Goal: Communication & Community: Answer question/provide support

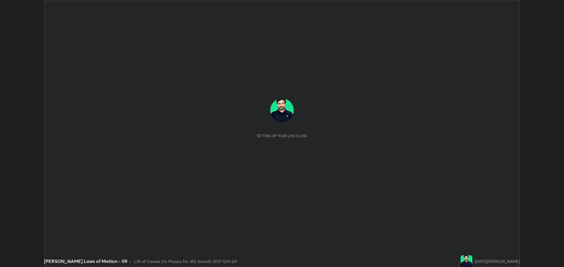
scroll to position [267, 563]
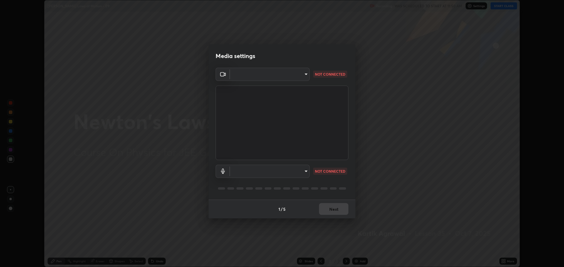
type input "818fcefd3fddf3d091a7478ec67eb8981ca9e8ab5665e76ce228af1b2ffa74de"
click at [280, 170] on body "Erase all Newton's Laws of Motion - 09 Recording WAS SCHEDULED TO START AT 11:5…" at bounding box center [282, 133] width 564 height 267
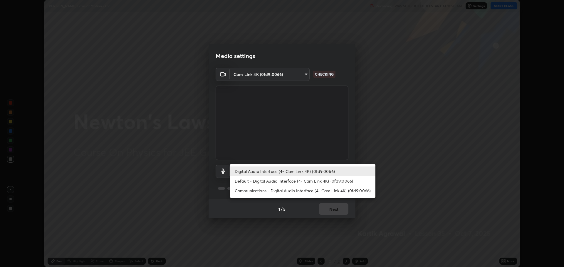
click at [280, 188] on li "Communications - Digital Audio Interface (4- Cam Link 4K) (0fd9:0066)" at bounding box center [302, 191] width 145 height 10
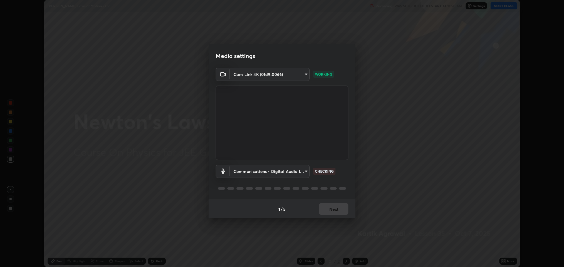
click at [282, 171] on body "Erase all Newton's Laws of Motion - 09 Recording WAS SCHEDULED TO START AT 11:5…" at bounding box center [282, 133] width 564 height 267
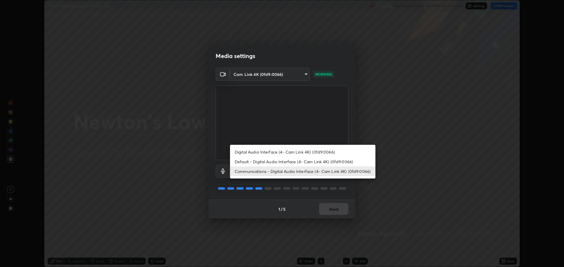
click at [287, 151] on li "Digital Audio Interface (4- Cam Link 4K) (0fd9:0066)" at bounding box center [302, 152] width 145 height 10
type input "9eef42aa830c615b5d7534580cc3e66c86575aa8da00648f2c59efabe6233f6d"
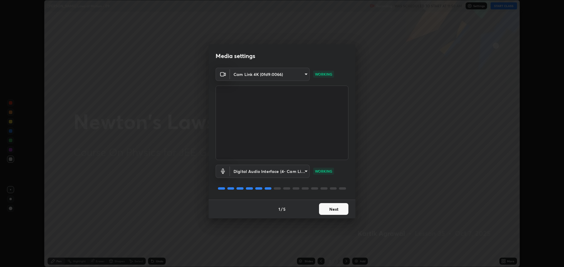
click at [334, 209] on button "Next" at bounding box center [333, 209] width 29 height 12
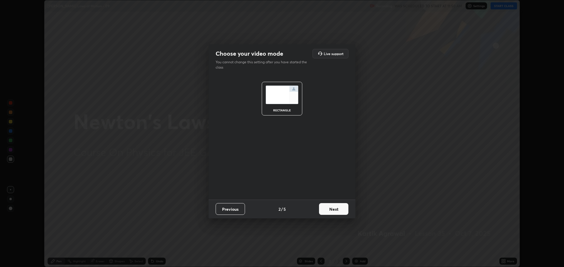
click at [332, 209] on button "Next" at bounding box center [333, 209] width 29 height 12
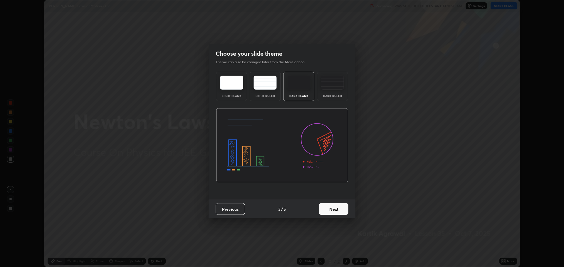
click at [334, 211] on button "Next" at bounding box center [333, 209] width 29 height 12
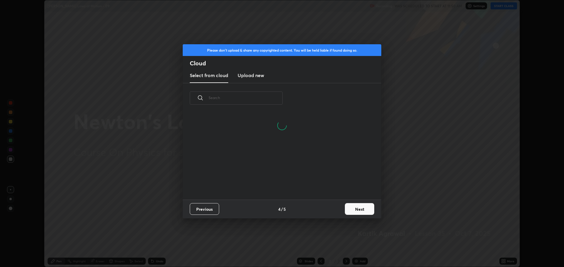
scroll to position [87, 188]
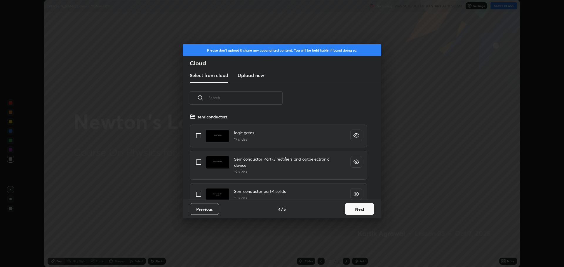
click at [352, 211] on button "Next" at bounding box center [359, 209] width 29 height 12
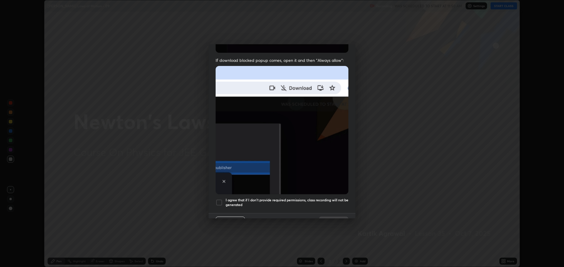
scroll to position [119, 0]
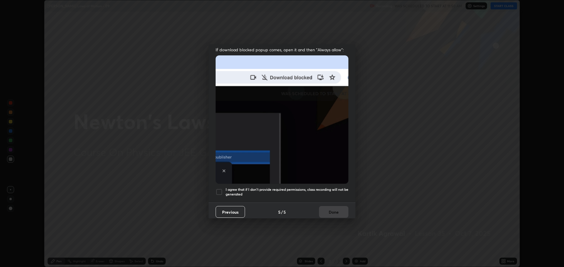
click at [219, 189] on div at bounding box center [218, 192] width 7 height 7
click at [323, 209] on button "Done" at bounding box center [333, 212] width 29 height 12
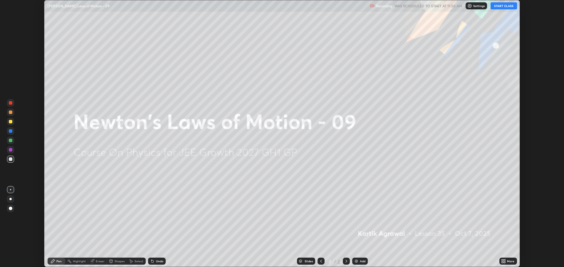
click at [507, 261] on div "More" at bounding box center [510, 261] width 7 height 3
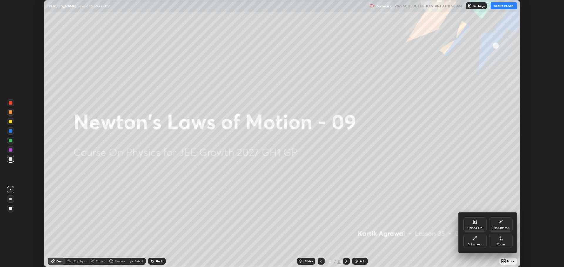
click at [475, 228] on div "Upload File" at bounding box center [474, 228] width 15 height 3
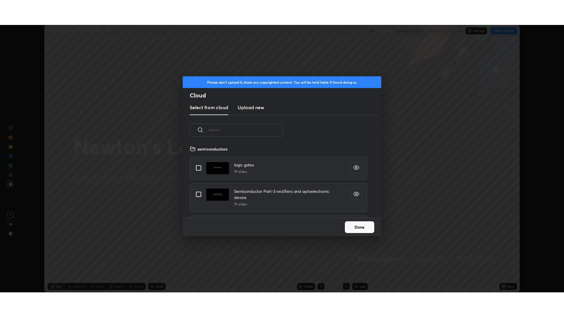
scroll to position [72, 188]
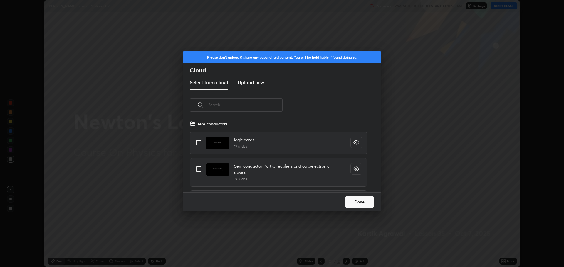
click at [363, 205] on button "Done" at bounding box center [359, 202] width 29 height 12
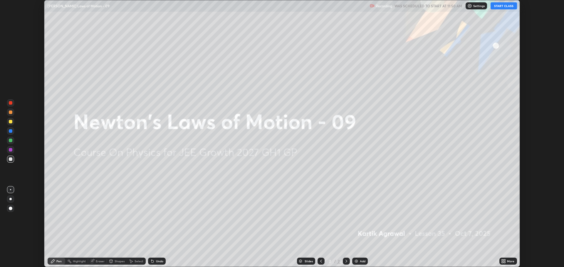
click at [504, 260] on icon at bounding box center [504, 260] width 1 height 1
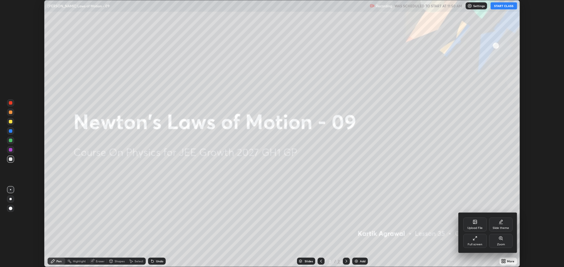
click at [469, 243] on div "Full screen" at bounding box center [474, 244] width 15 height 3
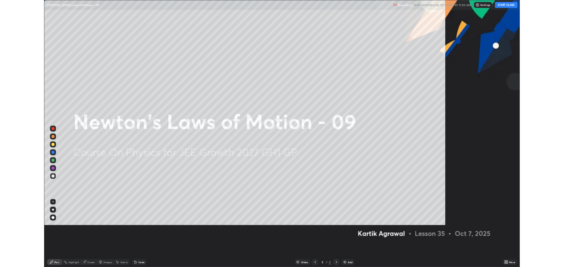
scroll to position [317, 564]
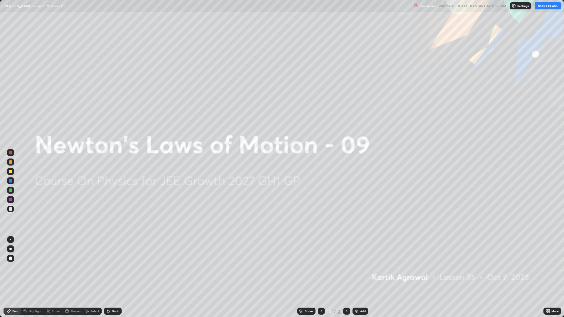
click at [547, 6] on button "START CLASS" at bounding box center [547, 5] width 26 height 7
click at [364, 267] on div "Add" at bounding box center [363, 311] width 6 height 3
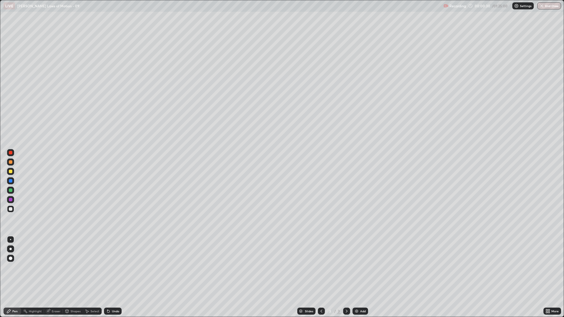
click at [9, 188] on div at bounding box center [10, 190] width 7 height 7
click at [11, 162] on div at bounding box center [11, 162] width 4 height 4
click at [10, 189] on div at bounding box center [11, 190] width 4 height 4
click at [11, 208] on div at bounding box center [11, 209] width 4 height 4
click at [90, 267] on div "Select" at bounding box center [94, 311] width 9 height 3
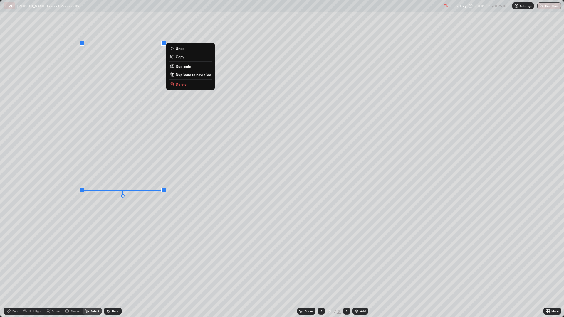
click at [199, 69] on button "Duplicate" at bounding box center [191, 66] width 44 height 7
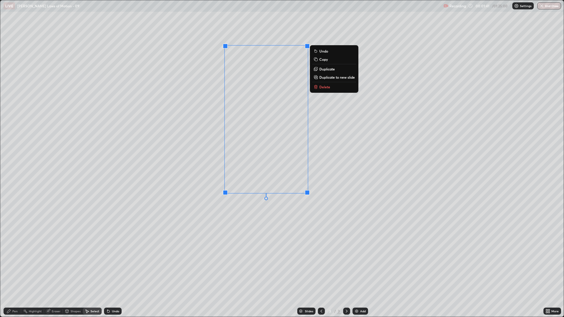
click at [210, 225] on div "0 ° Undo Copy Duplicate Duplicate to new slide Delete" at bounding box center [281, 158] width 563 height 316
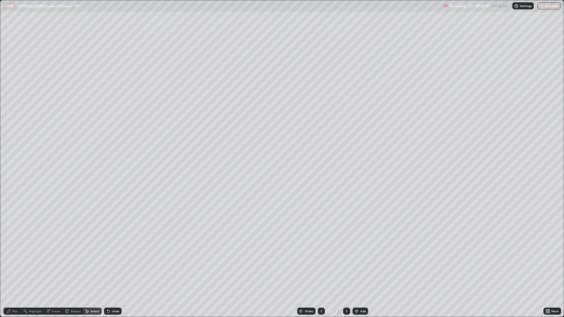
click at [19, 267] on div "Pen" at bounding box center [13, 311] width 18 height 7
click at [11, 173] on div at bounding box center [11, 172] width 4 height 4
click at [50, 267] on icon at bounding box center [48, 311] width 5 height 5
click at [11, 267] on div "Pen" at bounding box center [13, 311] width 18 height 7
click at [118, 267] on div "Undo" at bounding box center [115, 311] width 7 height 3
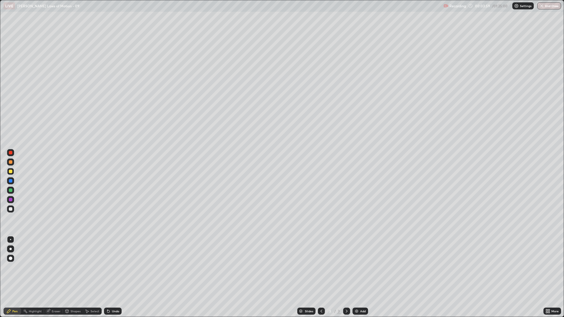
click at [91, 267] on div "Select" at bounding box center [94, 311] width 9 height 3
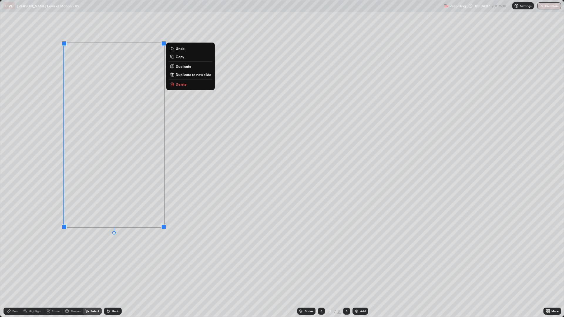
click at [189, 75] on p "Duplicate to new slide" at bounding box center [194, 74] width 36 height 5
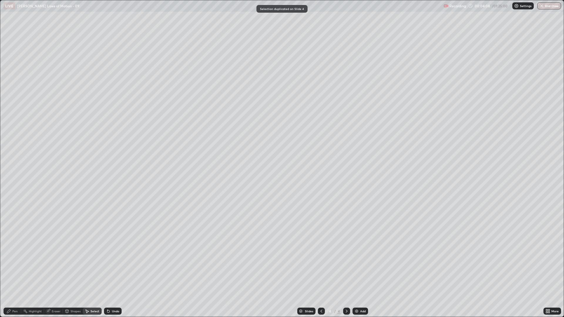
click at [16, 267] on div "Erase all" at bounding box center [11, 159] width 14 height 294
click at [10, 267] on icon at bounding box center [9, 311] width 4 height 4
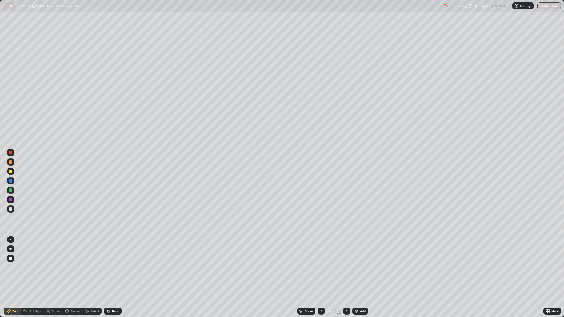
click at [9, 189] on div at bounding box center [11, 190] width 4 height 4
click at [51, 267] on div "Eraser" at bounding box center [53, 311] width 19 height 7
click at [12, 267] on icon at bounding box center [10, 291] width 5 height 5
click at [15, 267] on div "Pen" at bounding box center [13, 311] width 18 height 7
click at [10, 180] on div at bounding box center [11, 181] width 4 height 4
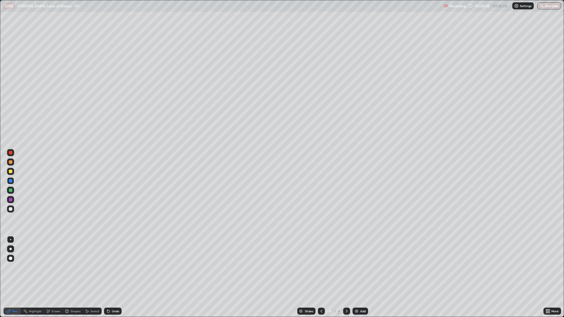
click at [92, 267] on div "Select" at bounding box center [94, 311] width 9 height 3
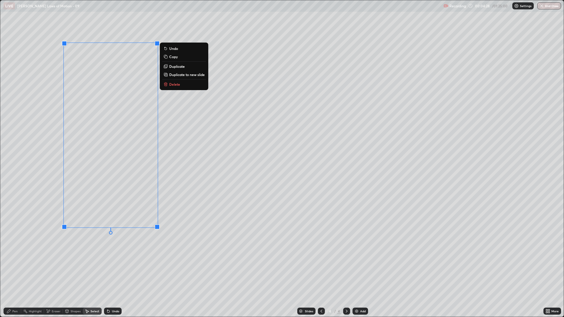
click at [185, 68] on button "Duplicate" at bounding box center [184, 66] width 44 height 7
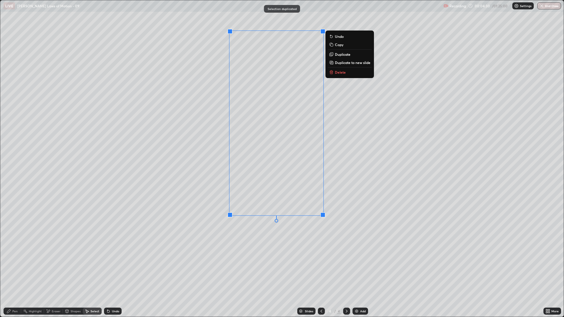
click at [241, 245] on div "0 ° Undo Copy Duplicate Duplicate to new slide Delete" at bounding box center [281, 158] width 563 height 316
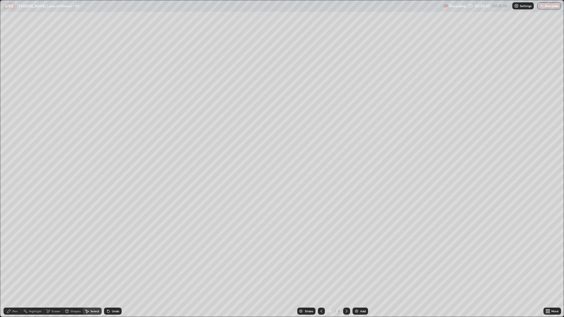
click at [50, 267] on div "Eraser" at bounding box center [53, 311] width 19 height 7
click at [8, 267] on icon at bounding box center [10, 281] width 5 height 5
click at [13, 267] on div "Pen" at bounding box center [14, 311] width 5 height 3
click at [13, 209] on div at bounding box center [10, 208] width 7 height 7
click at [318, 267] on div at bounding box center [321, 311] width 7 height 7
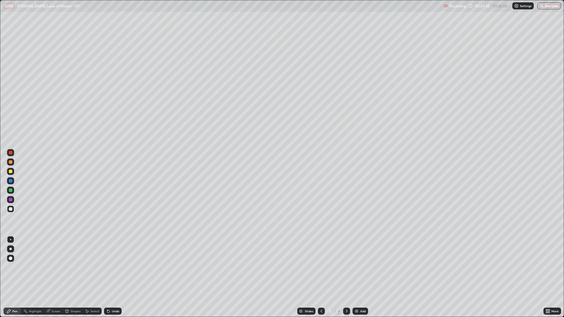
click at [90, 267] on div "Select" at bounding box center [92, 311] width 19 height 7
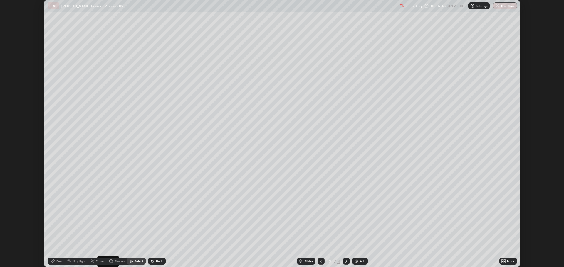
scroll to position [29090, 28793]
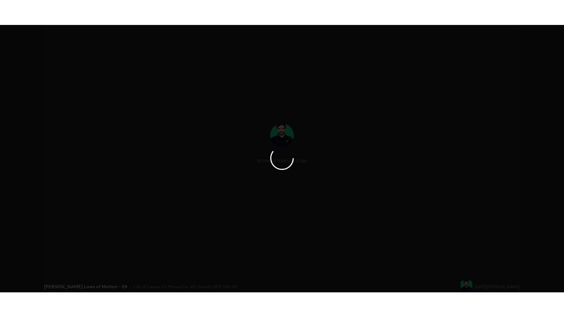
scroll to position [267, 563]
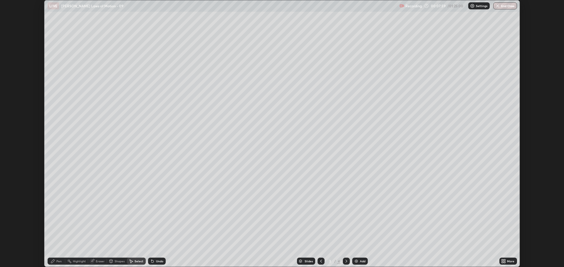
click at [509, 260] on div "More" at bounding box center [510, 261] width 7 height 3
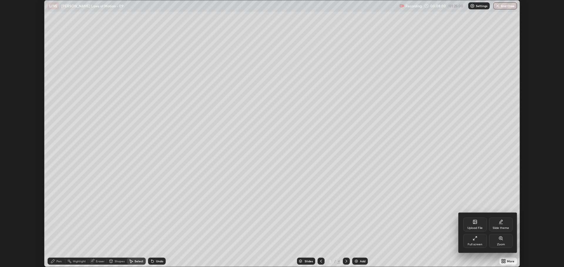
click at [474, 238] on icon at bounding box center [474, 238] width 5 height 5
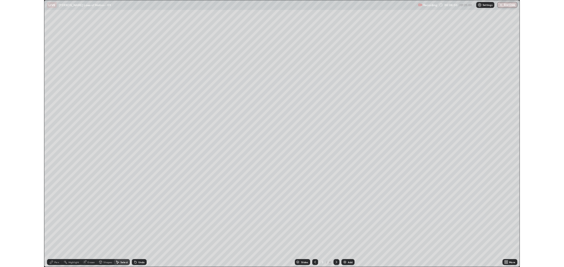
scroll to position [317, 564]
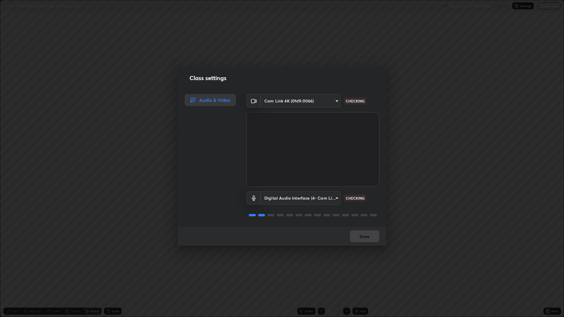
click at [326, 201] on body "Erase all LIVE [PERSON_NAME] Laws of Motion - 09 Recording 00:08:03 / 01:25:00 …" at bounding box center [282, 158] width 564 height 317
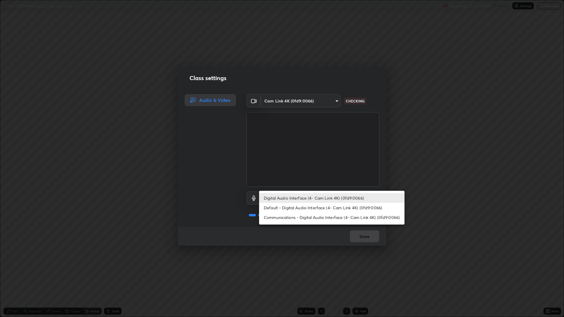
click at [324, 223] on ul "Digital Audio Interface (4- Cam Link 4K) (0fd9:0066) Default - Digital Audio In…" at bounding box center [331, 208] width 145 height 34
click at [325, 203] on li "Default - Digital Audio Interface (4- Cam Link 4K) (0fd9:0066)" at bounding box center [331, 208] width 145 height 10
type input "default"
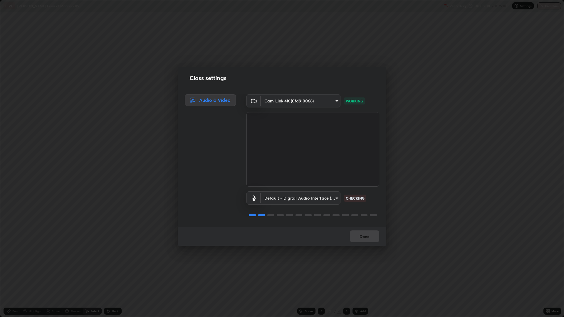
click at [370, 238] on div "Done" at bounding box center [282, 236] width 208 height 19
click at [371, 236] on div "Done" at bounding box center [282, 236] width 208 height 19
click at [370, 238] on div "Done" at bounding box center [282, 236] width 208 height 19
click at [371, 238] on div "Done" at bounding box center [282, 236] width 208 height 19
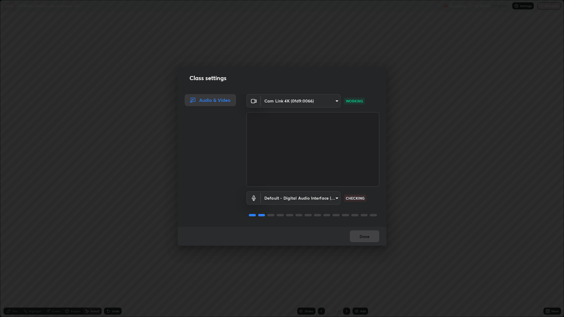
click at [373, 237] on div "Done" at bounding box center [282, 236] width 208 height 19
click at [374, 237] on div "Done" at bounding box center [282, 236] width 208 height 19
click at [373, 238] on div "Done" at bounding box center [282, 236] width 208 height 19
click at [372, 238] on div "Done" at bounding box center [282, 236] width 208 height 19
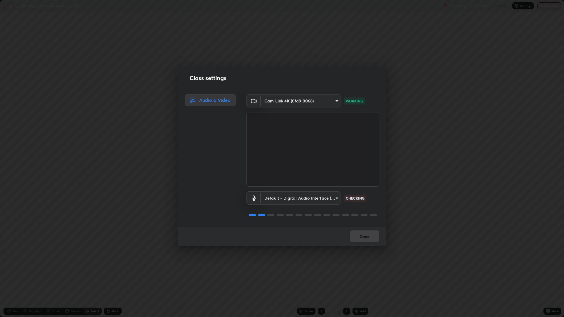
click at [374, 237] on div "Done" at bounding box center [282, 236] width 208 height 19
click at [374, 236] on button "Done" at bounding box center [364, 236] width 29 height 12
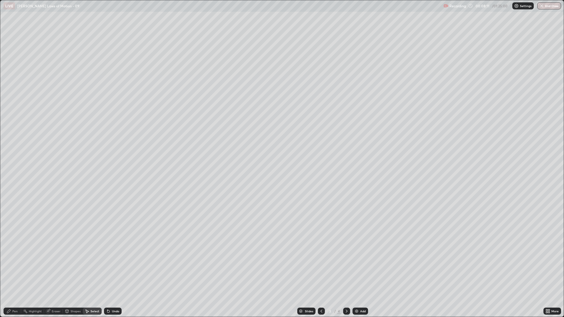
click at [375, 236] on div "0 ° Undo Copy Duplicate Duplicate to new slide Delete" at bounding box center [281, 158] width 563 height 316
click at [345, 267] on icon at bounding box center [346, 311] width 5 height 5
click at [363, 267] on div "Add" at bounding box center [363, 311] width 6 height 3
click at [16, 267] on div "Pen" at bounding box center [14, 311] width 5 height 3
click at [10, 163] on div at bounding box center [11, 162] width 4 height 4
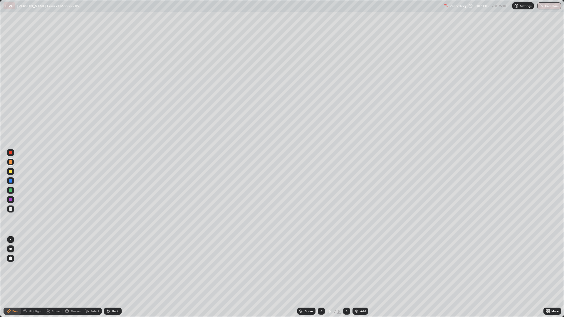
click at [11, 208] on div at bounding box center [11, 209] width 4 height 4
click at [11, 180] on div at bounding box center [11, 181] width 4 height 4
click at [12, 171] on div at bounding box center [11, 172] width 4 height 4
click at [92, 267] on div "Select" at bounding box center [94, 311] width 9 height 3
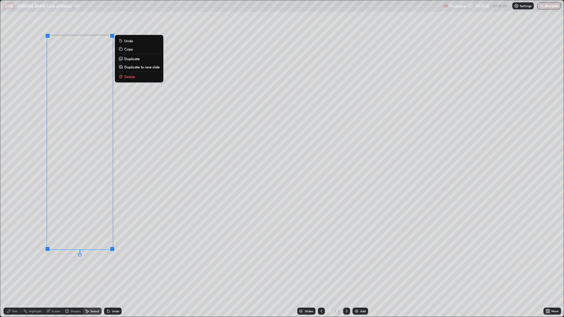
click at [144, 59] on button "Duplicate" at bounding box center [139, 58] width 44 height 7
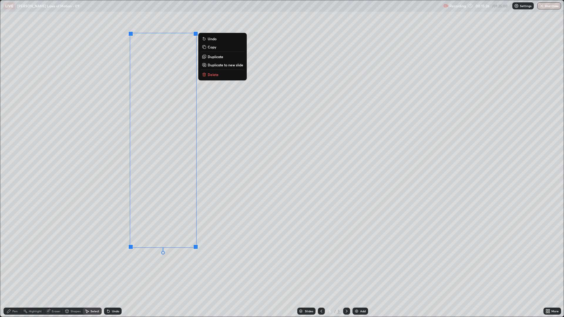
click at [219, 58] on p "Duplicate" at bounding box center [216, 56] width 16 height 5
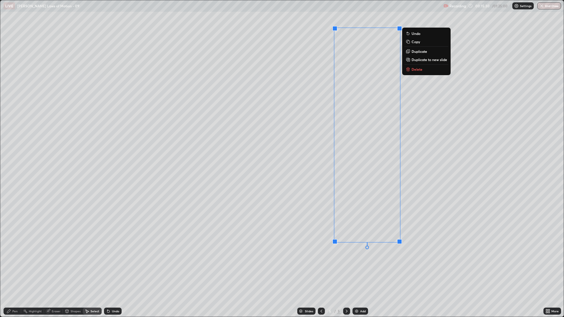
click at [39, 267] on div "0 ° Undo Copy Duplicate Duplicate to new slide Delete" at bounding box center [281, 158] width 563 height 316
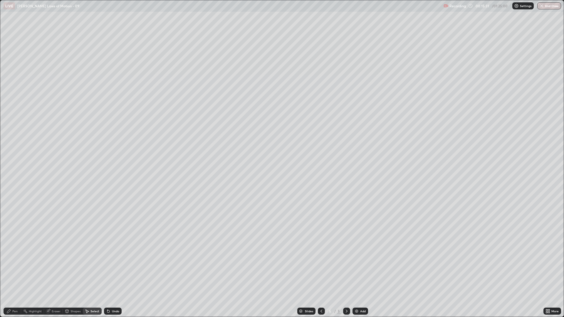
click at [9, 267] on icon at bounding box center [9, 311] width 4 height 4
click at [51, 267] on div "Eraser" at bounding box center [53, 311] width 19 height 7
click at [16, 267] on div "Pen" at bounding box center [13, 311] width 18 height 7
click at [12, 211] on div at bounding box center [10, 208] width 7 height 7
click at [48, 267] on icon at bounding box center [48, 310] width 3 height 3
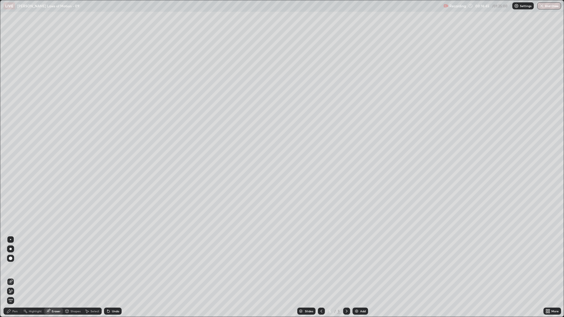
click at [14, 267] on div "Pen" at bounding box center [14, 311] width 5 height 3
click at [354, 267] on img at bounding box center [356, 311] width 5 height 5
click at [10, 161] on div at bounding box center [11, 162] width 4 height 4
click at [9, 189] on div at bounding box center [11, 190] width 4 height 4
click at [11, 164] on div at bounding box center [11, 162] width 4 height 4
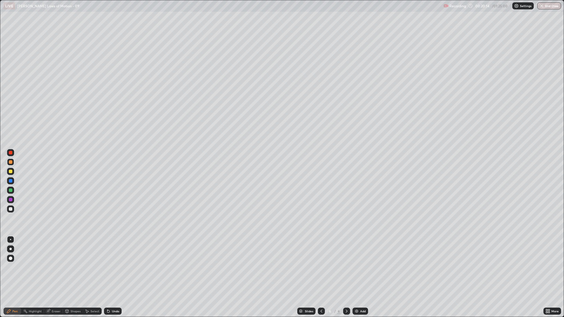
click at [90, 267] on div "Select" at bounding box center [94, 311] width 9 height 3
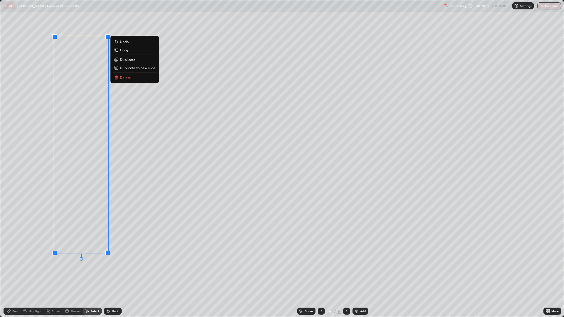
click at [131, 59] on p "Duplicate" at bounding box center [128, 59] width 16 height 5
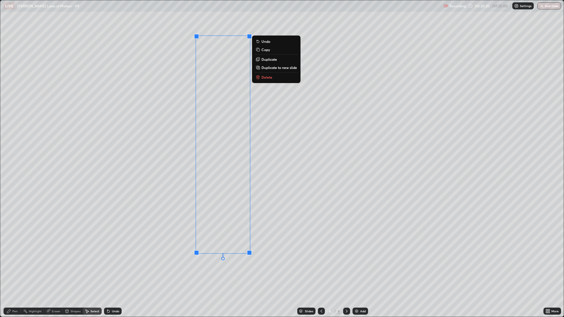
click at [160, 236] on div "0 ° Undo Copy Duplicate Duplicate to new slide Delete" at bounding box center [281, 158] width 563 height 316
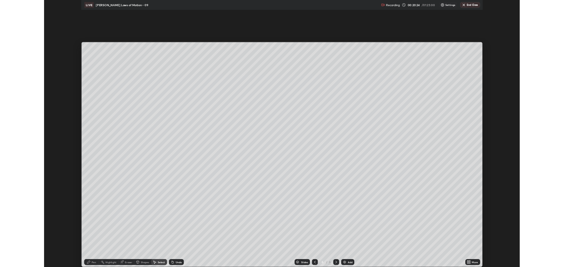
scroll to position [29090, 28793]
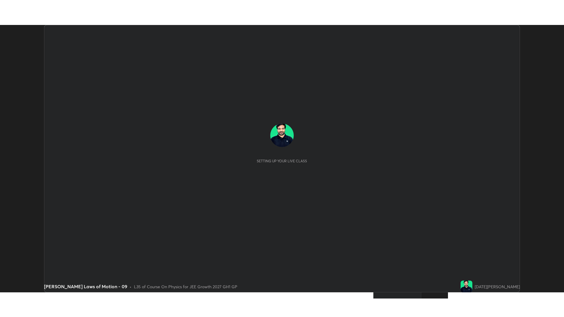
scroll to position [267, 563]
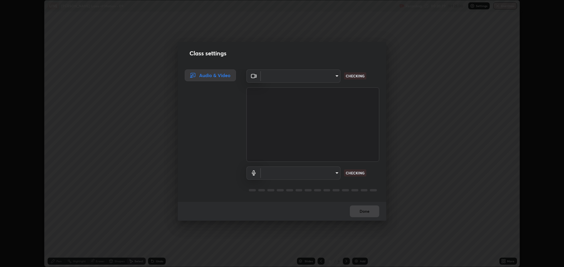
type input "818fcefd3fddf3d091a7478ec67eb8981ca9e8ab5665e76ce228af1b2ffa74de"
click at [367, 208] on div "Done" at bounding box center [282, 211] width 208 height 19
click at [334, 176] on body "Erase all LIVE Newton's Laws of Motion - 09 Recording 00:20:41 / 01:25:00 Setti…" at bounding box center [282, 133] width 564 height 267
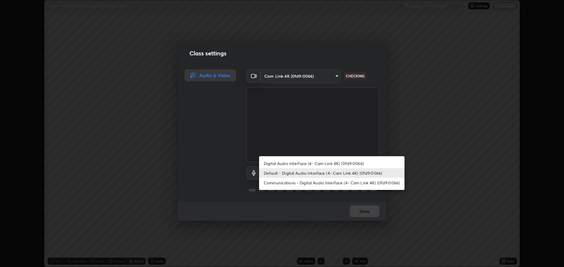
click at [331, 167] on li "Digital Audio Interface (4- Cam Link 4K) (0fd9:0066)" at bounding box center [331, 164] width 145 height 10
type input "9eef42aa830c615b5d7534580cc3e66c86575aa8da00648f2c59efabe6233f6d"
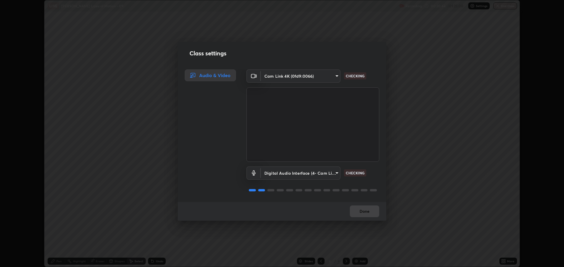
click at [372, 214] on div "Done" at bounding box center [282, 211] width 208 height 19
click at [370, 213] on div "Done" at bounding box center [282, 211] width 208 height 19
click at [369, 213] on div "Done" at bounding box center [282, 211] width 208 height 19
click at [369, 214] on div "Done" at bounding box center [282, 211] width 208 height 19
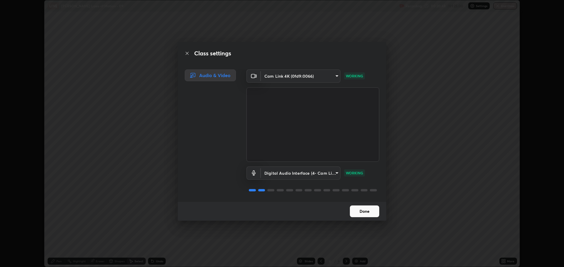
click at [372, 213] on button "Done" at bounding box center [364, 212] width 29 height 12
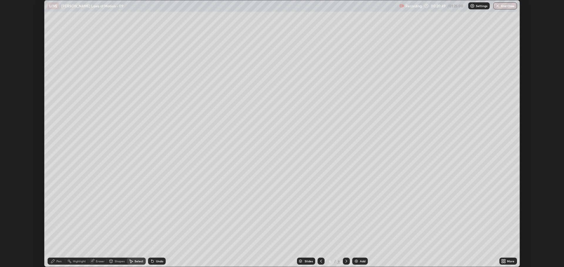
click at [510, 260] on div "More" at bounding box center [510, 261] width 7 height 3
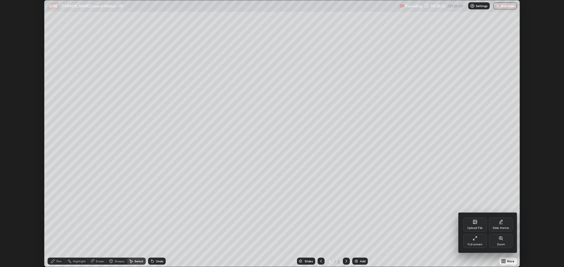
click at [479, 242] on div "Full screen" at bounding box center [474, 241] width 23 height 14
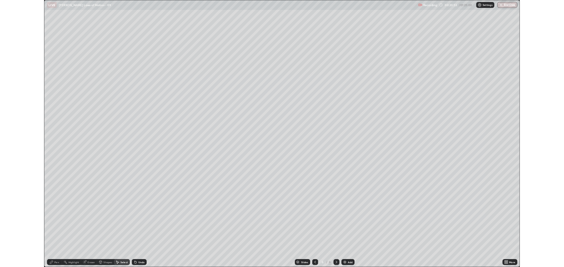
scroll to position [317, 564]
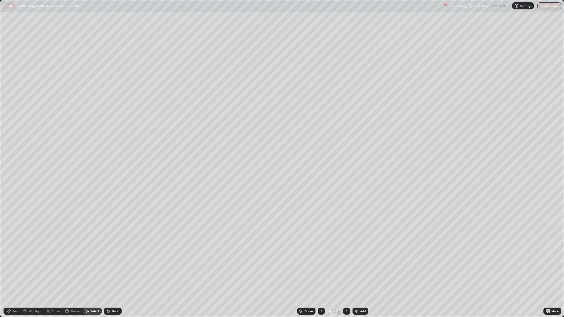
click at [10, 267] on icon at bounding box center [8, 311] width 5 height 5
click at [10, 208] on div at bounding box center [11, 209] width 4 height 4
click at [55, 267] on div "Eraser" at bounding box center [53, 311] width 19 height 7
click at [12, 267] on div "Pen" at bounding box center [14, 311] width 5 height 3
click at [10, 171] on div at bounding box center [11, 172] width 4 height 4
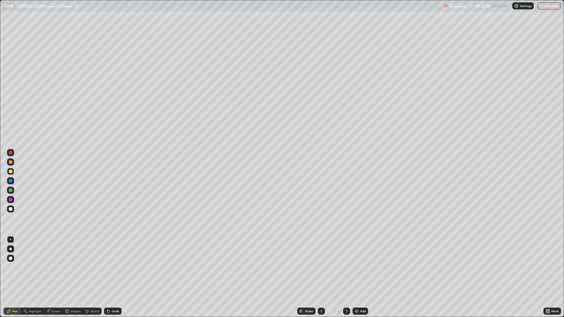
click at [362, 267] on div "Add" at bounding box center [363, 311] width 6 height 3
click at [11, 190] on div at bounding box center [11, 190] width 4 height 4
click at [11, 171] on div at bounding box center [11, 172] width 4 height 4
click at [11, 173] on div at bounding box center [11, 172] width 4 height 4
click at [52, 267] on div "Eraser" at bounding box center [56, 311] width 9 height 3
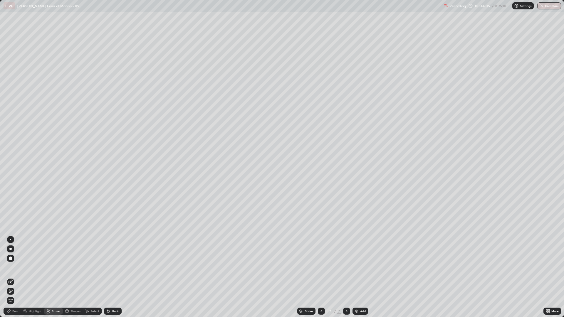
click at [13, 267] on div at bounding box center [10, 291] width 7 height 7
click at [16, 267] on div "Pen" at bounding box center [13, 311] width 18 height 7
click at [92, 267] on div "Select" at bounding box center [94, 311] width 9 height 3
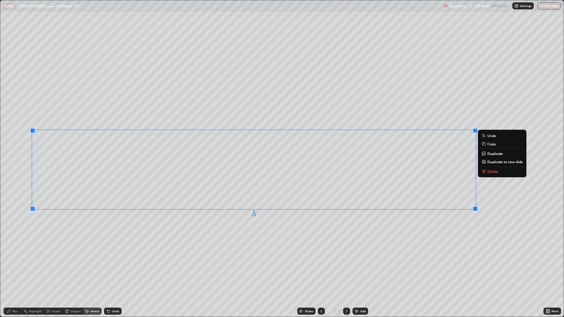
click at [495, 174] on button "Delete" at bounding box center [502, 171] width 44 height 7
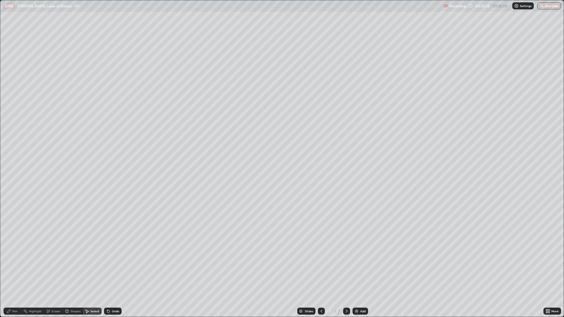
click at [361, 267] on div "Add" at bounding box center [363, 311] width 6 height 3
click at [15, 267] on div "Pen" at bounding box center [14, 311] width 5 height 3
click at [12, 192] on div at bounding box center [10, 190] width 7 height 7
click at [116, 267] on div "Undo" at bounding box center [112, 311] width 20 height 12
click at [88, 267] on div "Select" at bounding box center [92, 311] width 19 height 7
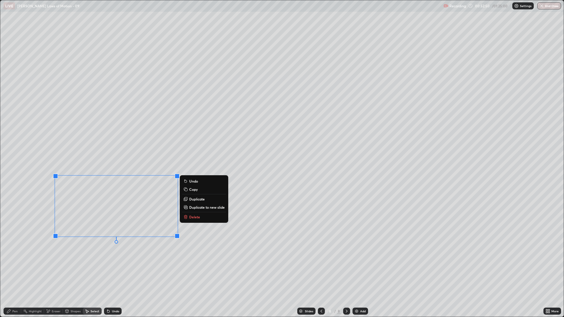
click at [194, 216] on p "Delete" at bounding box center [194, 217] width 11 height 5
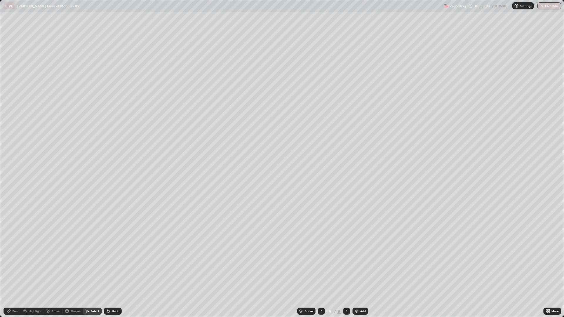
click at [358, 267] on div "Add" at bounding box center [360, 311] width 16 height 7
click at [551, 7] on button "End Class" at bounding box center [549, 5] width 23 height 7
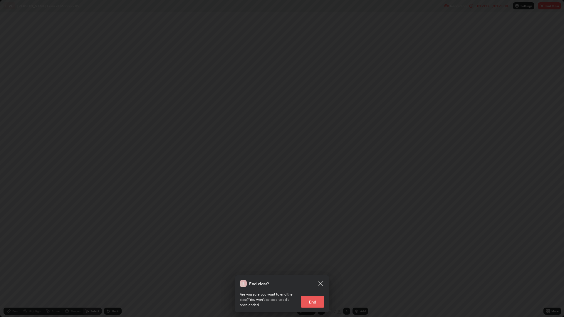
click at [313, 267] on button "End" at bounding box center [312, 302] width 23 height 12
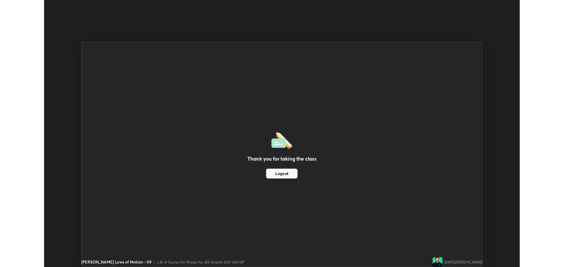
scroll to position [29090, 28793]
